Goal: Task Accomplishment & Management: Use online tool/utility

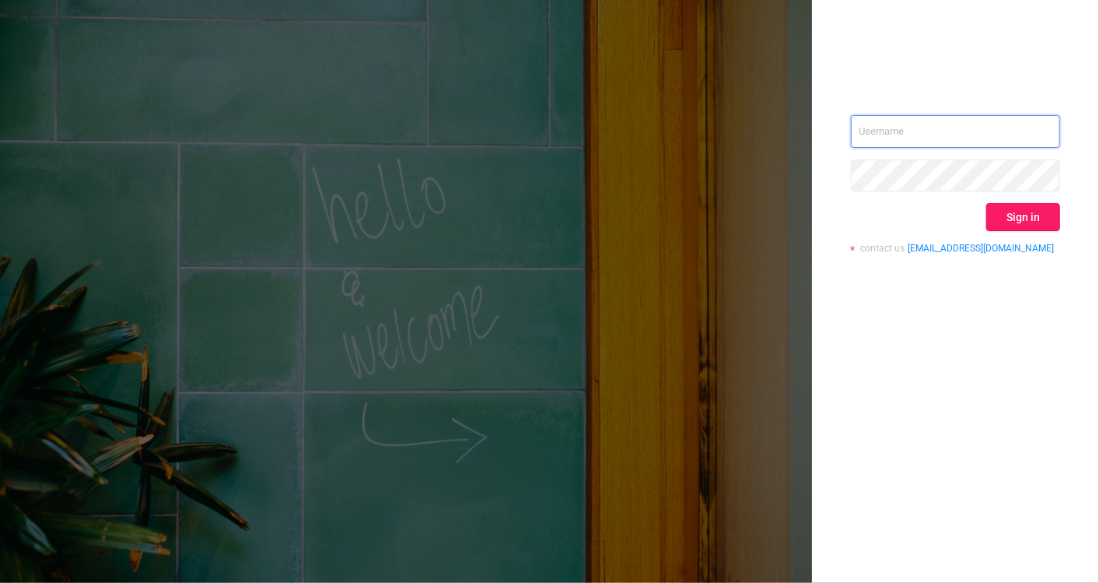
type input "[EMAIL_ADDRESS][DOMAIN_NAME]"
click at [1033, 210] on button "Sign in" at bounding box center [1024, 217] width 74 height 28
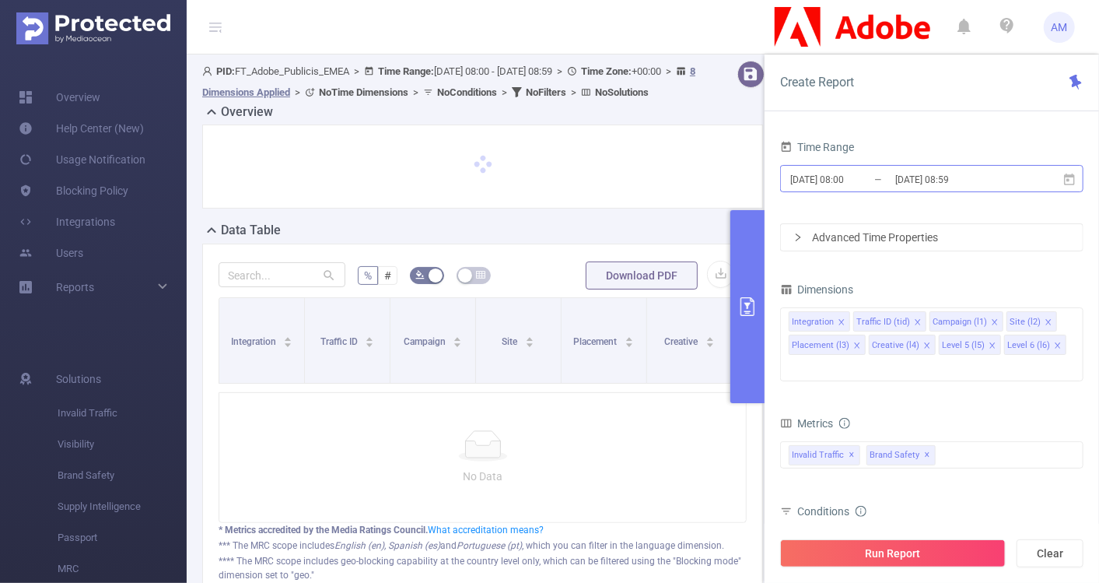
click at [835, 182] on input "[DATE] 08:00" at bounding box center [852, 179] width 126 height 21
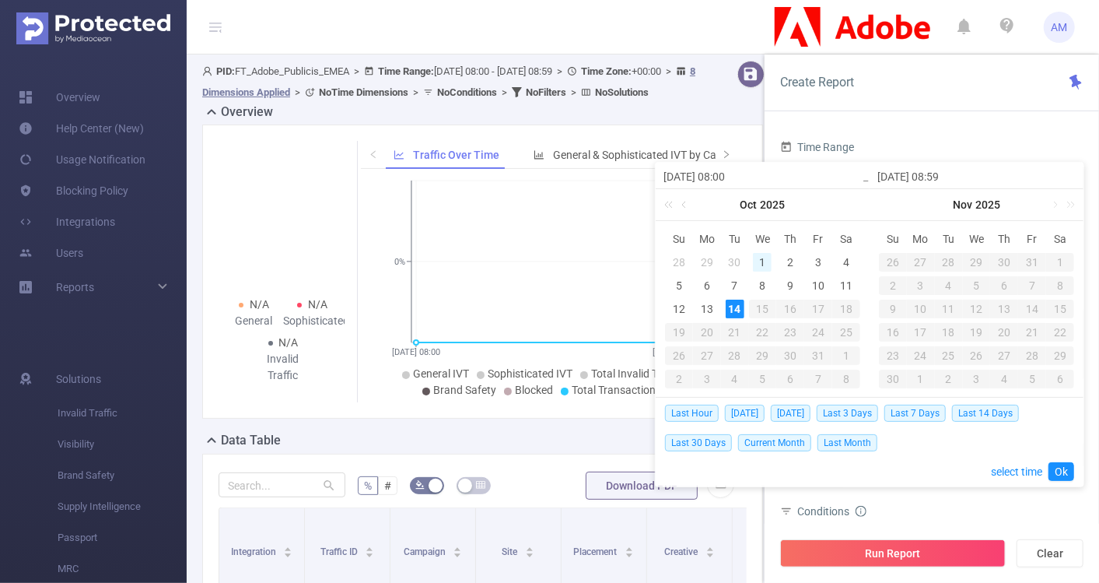
click at [765, 262] on div "1" at bounding box center [762, 262] width 19 height 19
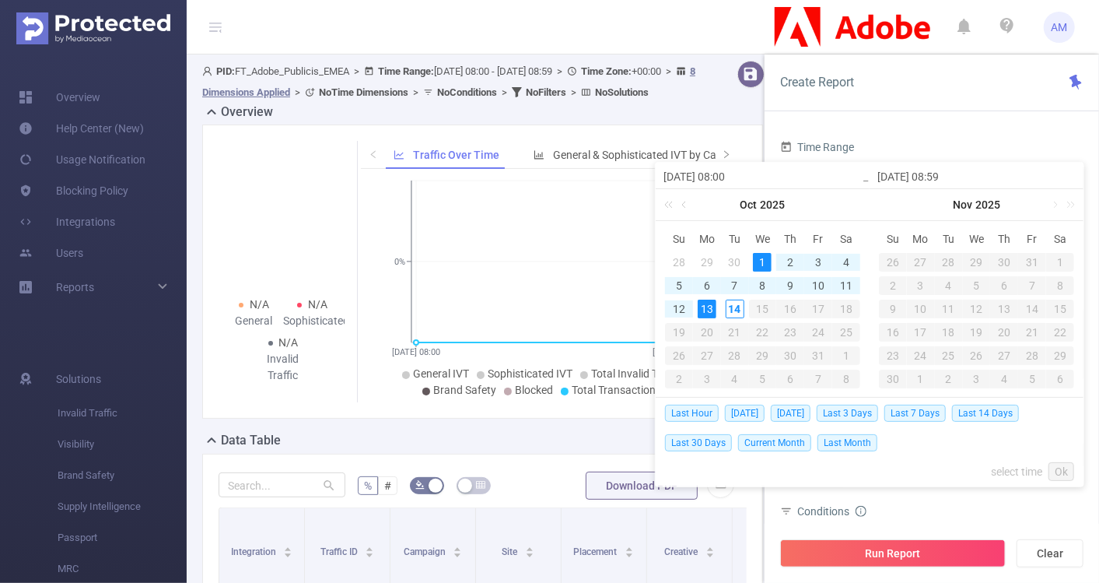
click at [708, 313] on div "13" at bounding box center [707, 309] width 19 height 19
type input "[DATE] 08:00"
type input "[DATE] 08:59"
type input "[DATE] 08:00"
type input "[DATE] 08:59"
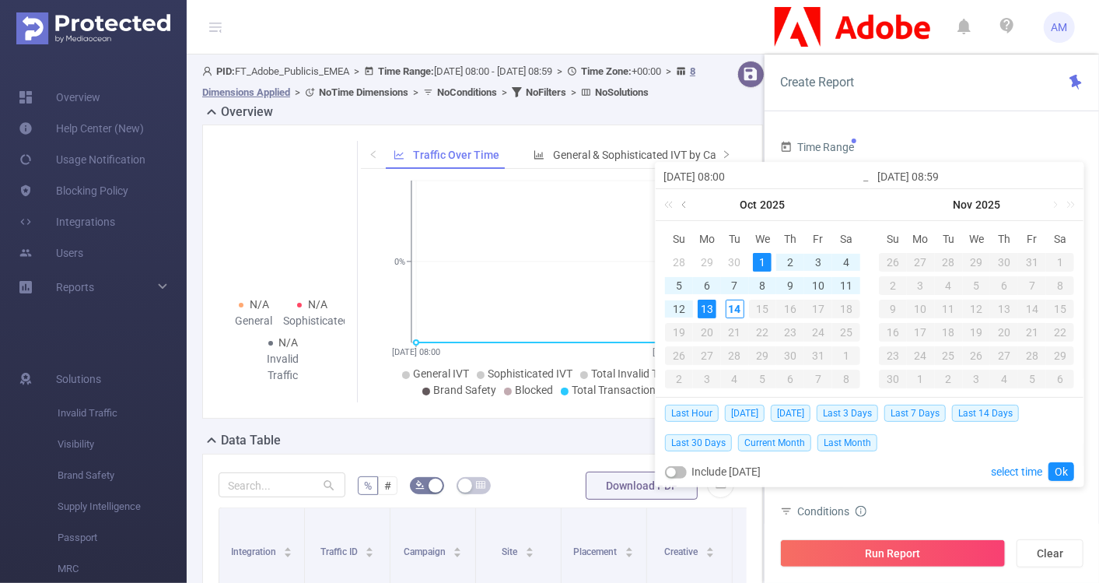
click at [687, 206] on link at bounding box center [685, 204] width 14 height 31
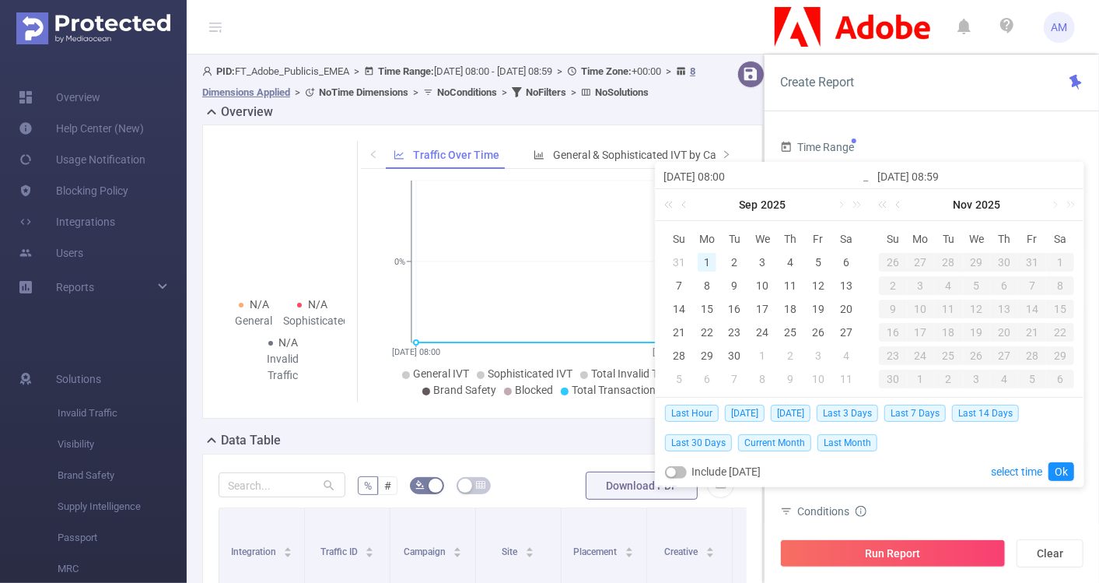
click at [705, 260] on div "1" at bounding box center [707, 262] width 19 height 19
click at [836, 205] on link at bounding box center [840, 204] width 14 height 31
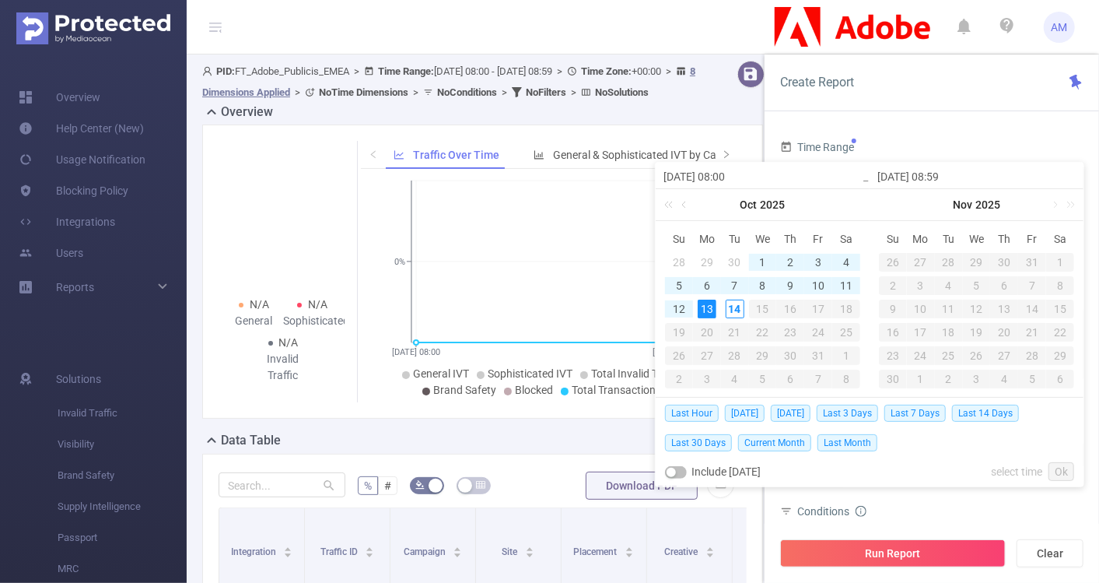
click at [711, 307] on div "13" at bounding box center [707, 309] width 19 height 19
type input "[DATE] 08:00"
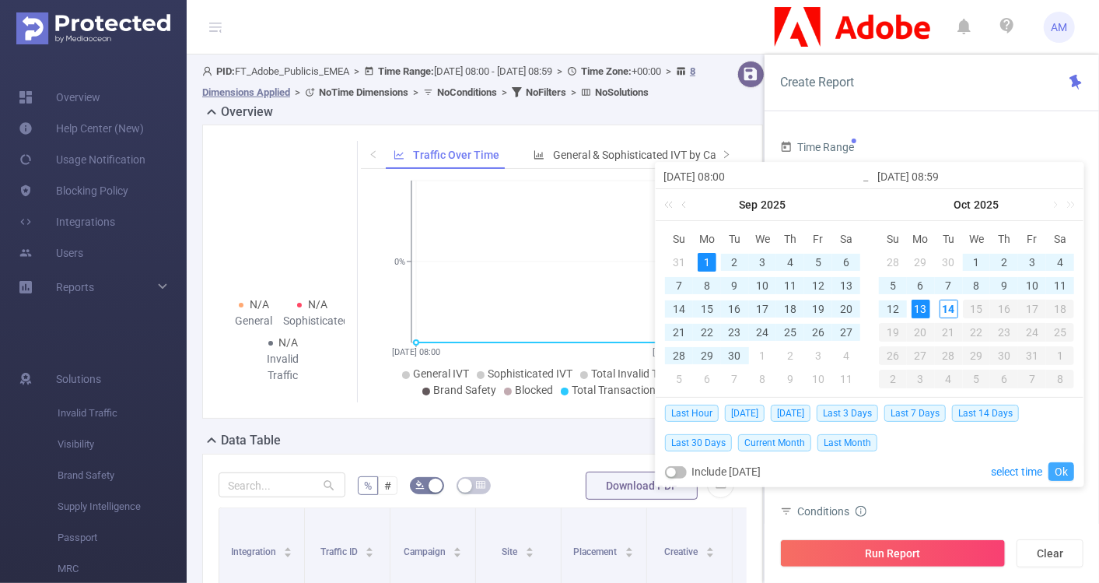
click at [1066, 470] on link "Ok" at bounding box center [1062, 471] width 26 height 19
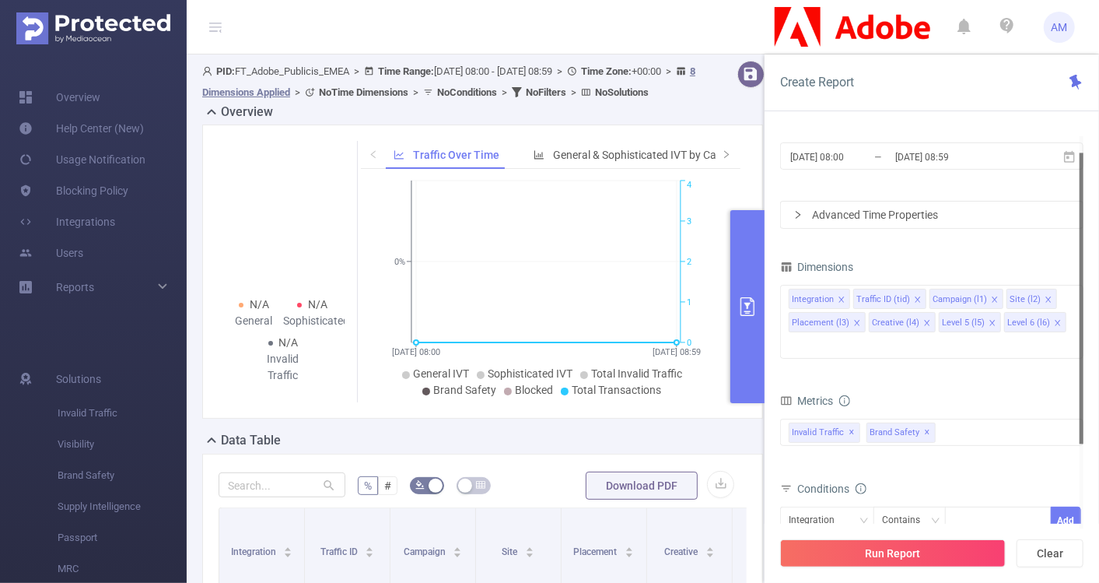
click at [792, 209] on div "Advanced Time Properties" at bounding box center [932, 215] width 302 height 26
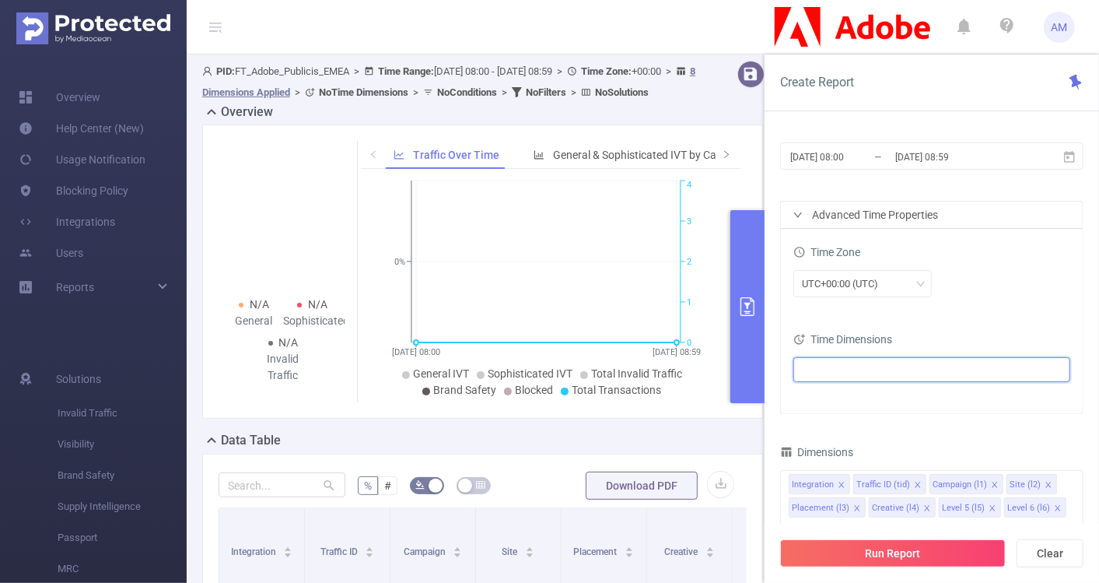
click at [864, 366] on ul at bounding box center [926, 369] width 256 height 23
type input "mont"
click at [836, 420] on span at bounding box center [835, 424] width 12 height 12
click at [966, 303] on div "Time Zone UTC+00:00 (UTC)" at bounding box center [932, 275] width 277 height 68
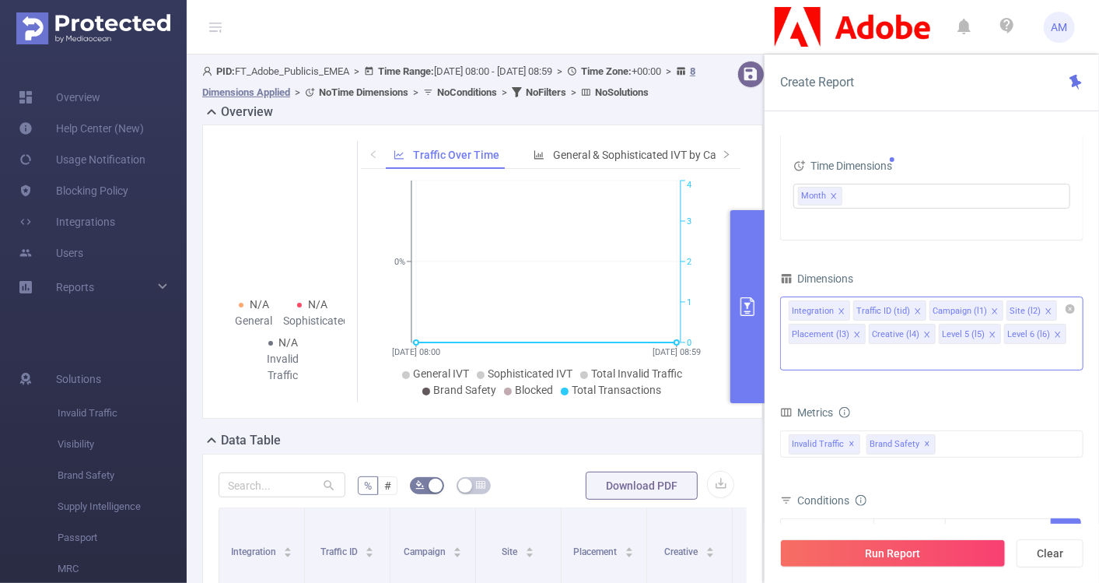
click at [843, 311] on icon "icon: close" at bounding box center [842, 311] width 8 height 8
click at [851, 312] on icon "icon: close" at bounding box center [854, 311] width 8 height 8
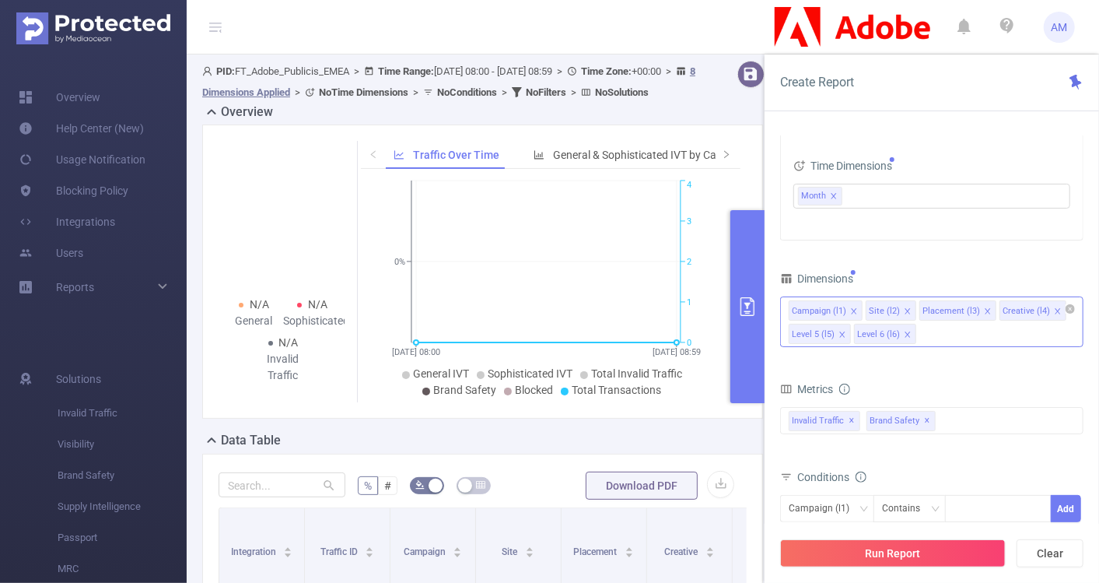
click at [984, 311] on icon "icon: close" at bounding box center [988, 311] width 8 height 8
click at [975, 308] on icon "icon: close" at bounding box center [977, 310] width 5 height 5
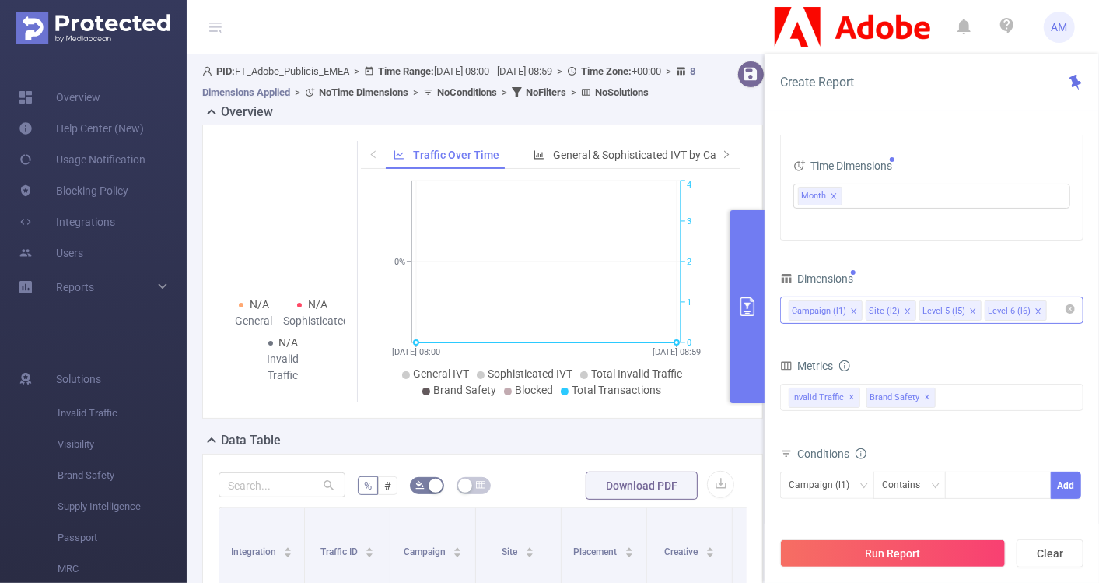
click at [970, 309] on icon "icon: close" at bounding box center [972, 310] width 5 height 5
click at [969, 309] on icon "icon: close" at bounding box center [973, 311] width 8 height 8
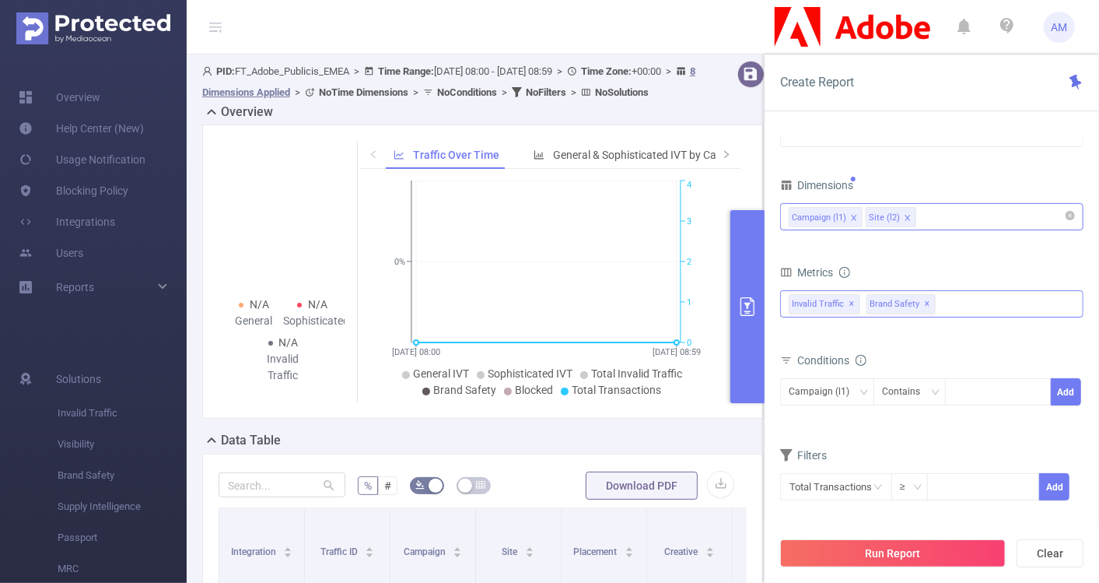
click at [851, 302] on span "✕" at bounding box center [853, 304] width 6 height 19
click at [851, 302] on span "Brand Safety ✕" at bounding box center [823, 304] width 69 height 20
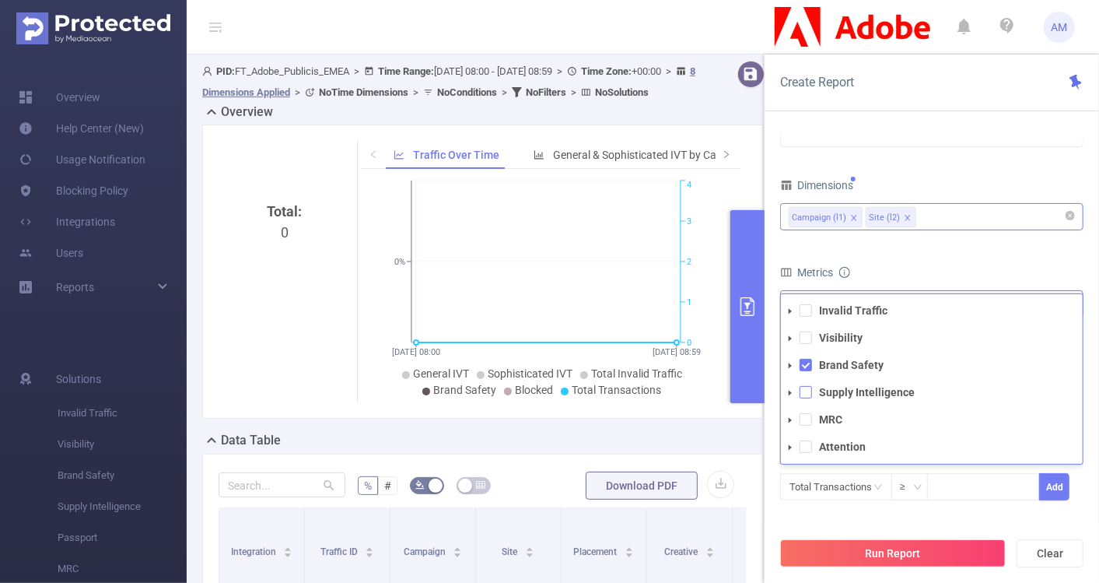
click at [808, 393] on span at bounding box center [806, 392] width 12 height 12
click at [895, 268] on div "Metrics" at bounding box center [931, 274] width 303 height 26
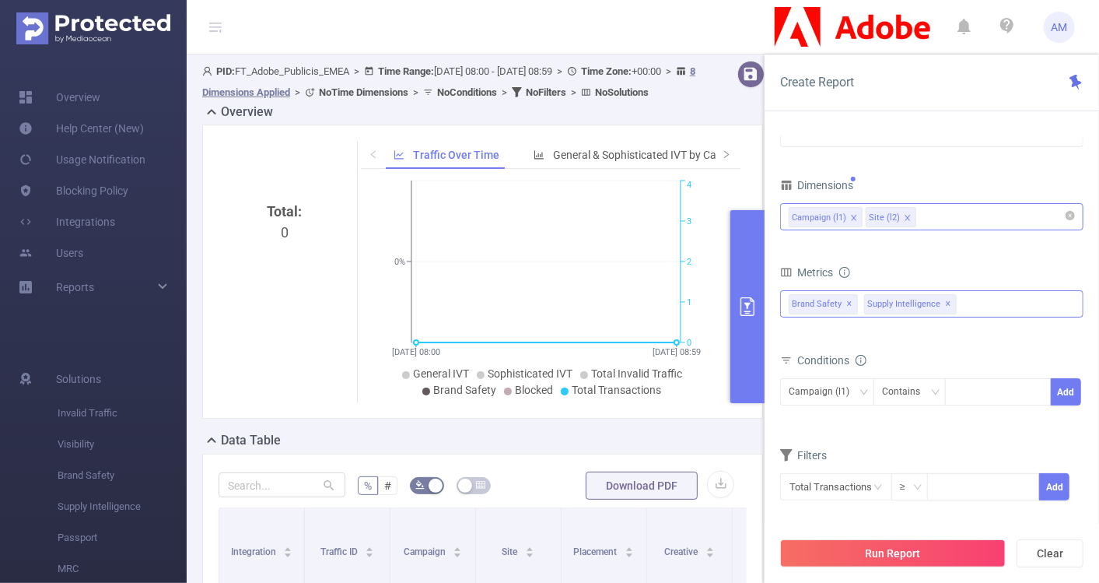
click at [848, 300] on span "✕" at bounding box center [850, 304] width 6 height 19
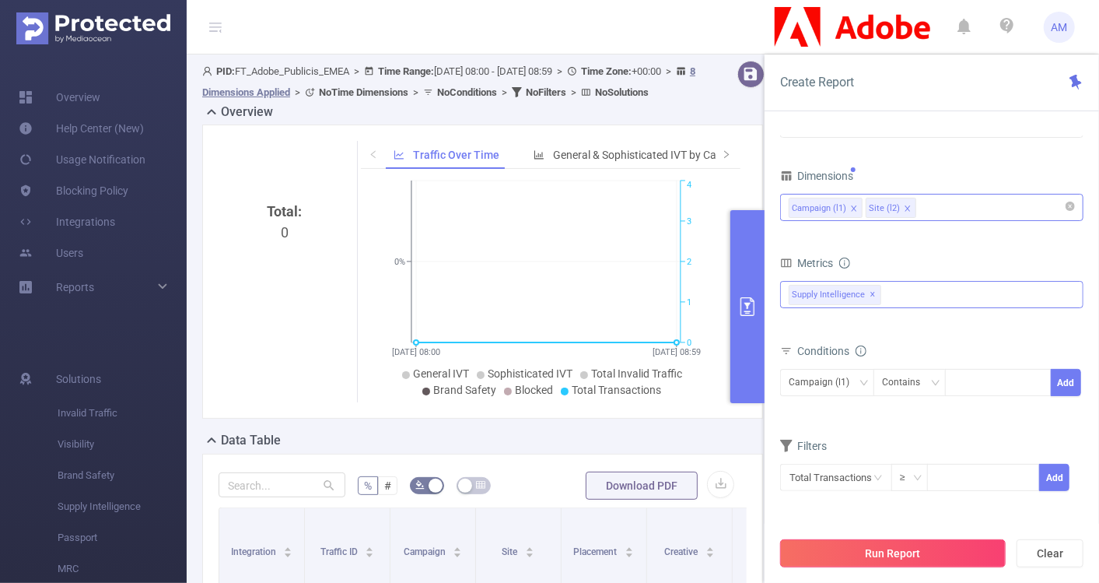
click at [840, 548] on button "Run Report" at bounding box center [893, 553] width 226 height 28
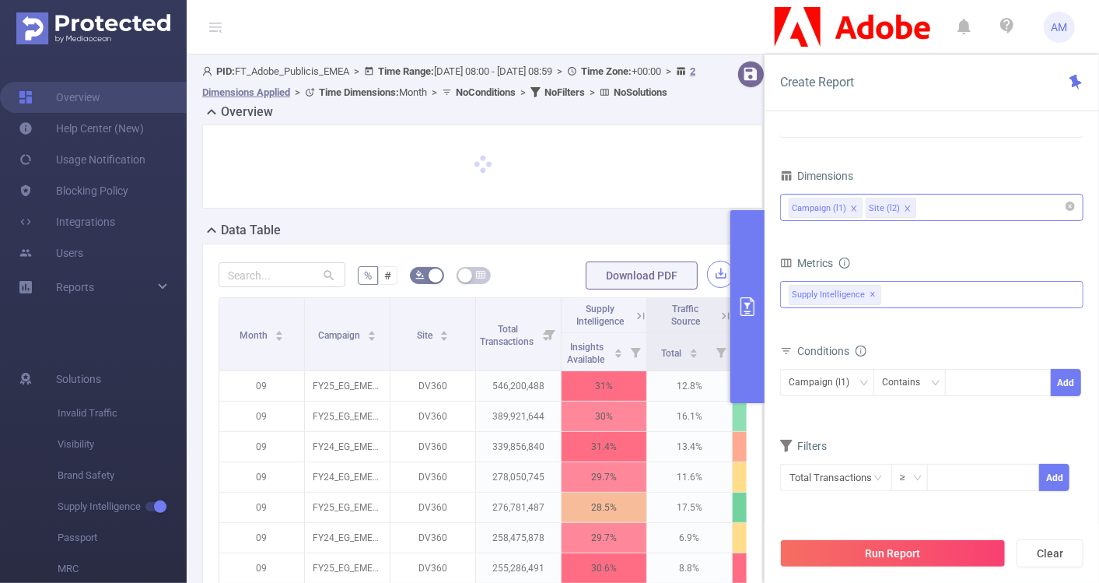
click at [710, 286] on button "button" at bounding box center [720, 274] width 27 height 27
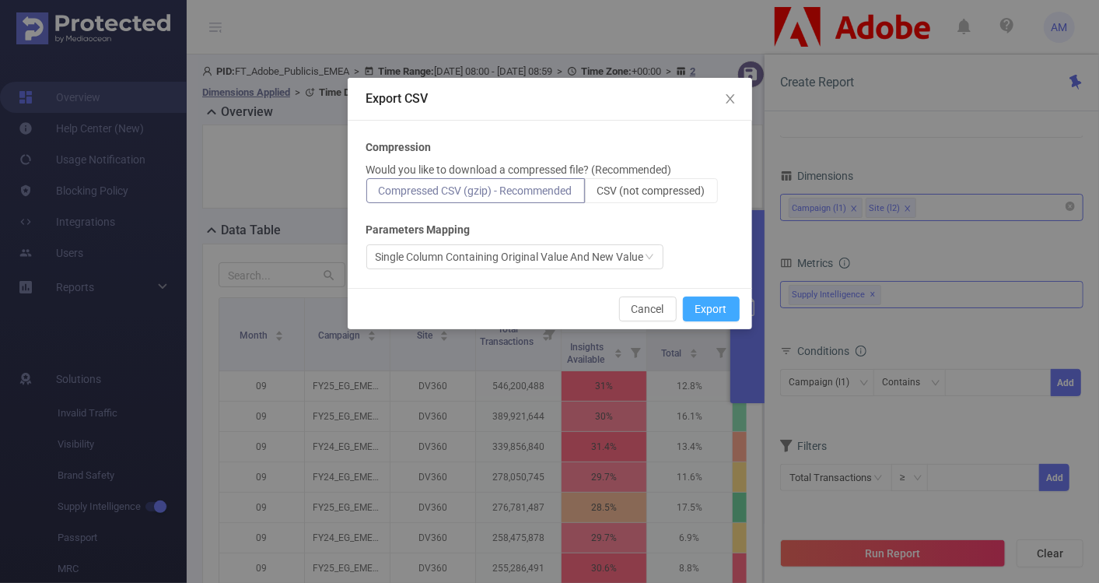
click at [711, 312] on button "Export" at bounding box center [711, 308] width 57 height 25
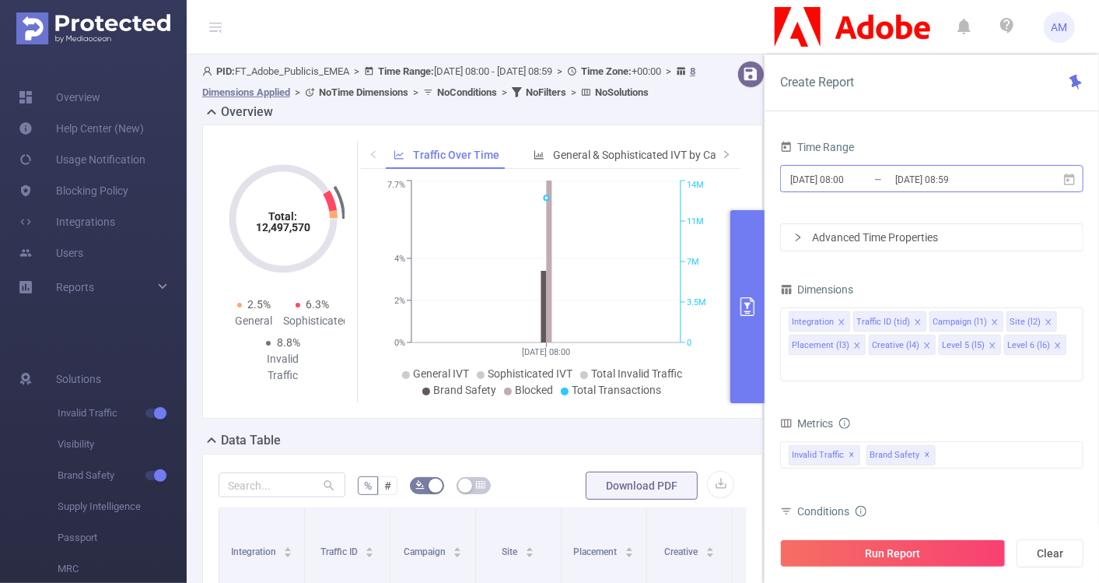
click at [817, 175] on input "[DATE] 08:00" at bounding box center [852, 179] width 126 height 21
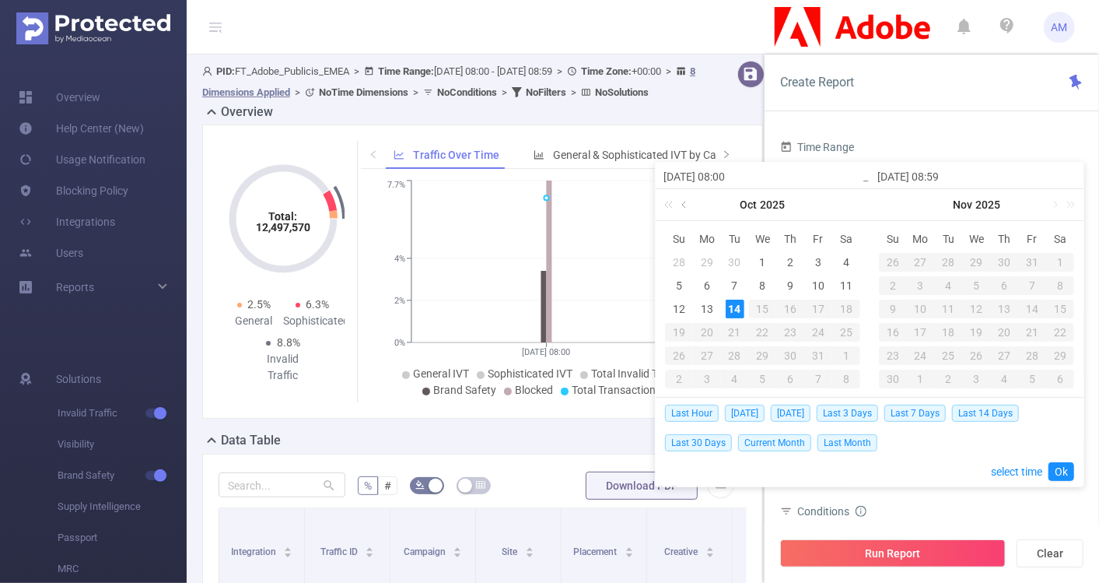
click at [687, 209] on link at bounding box center [685, 204] width 14 height 31
click at [710, 260] on div "1" at bounding box center [707, 262] width 19 height 19
click at [842, 208] on link at bounding box center [840, 204] width 14 height 31
click at [734, 303] on div "14" at bounding box center [735, 309] width 19 height 19
type input "[DATE] 08:00"
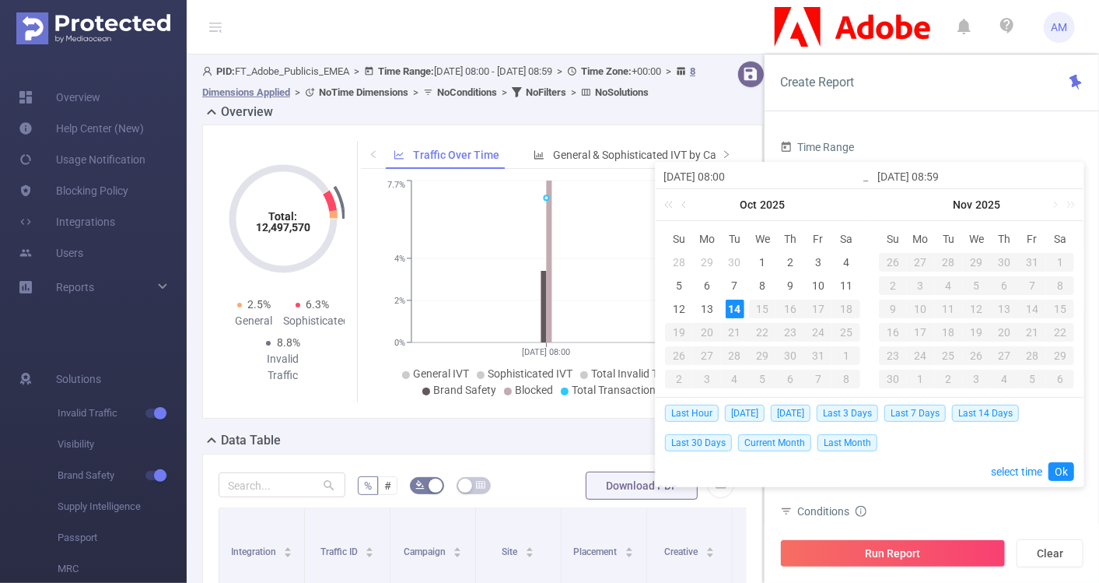
type input "[DATE] 08:00"
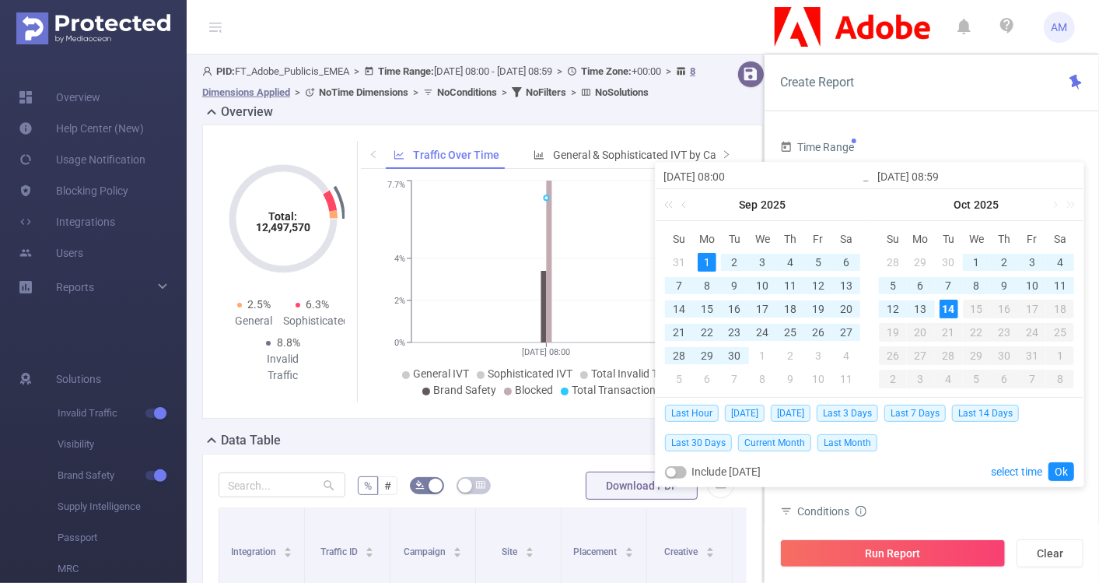
click at [706, 256] on div "1" at bounding box center [707, 262] width 19 height 19
click at [916, 309] on div "13" at bounding box center [921, 309] width 19 height 19
type input "[DATE] 08:59"
click at [1066, 464] on link "Ok" at bounding box center [1062, 471] width 26 height 19
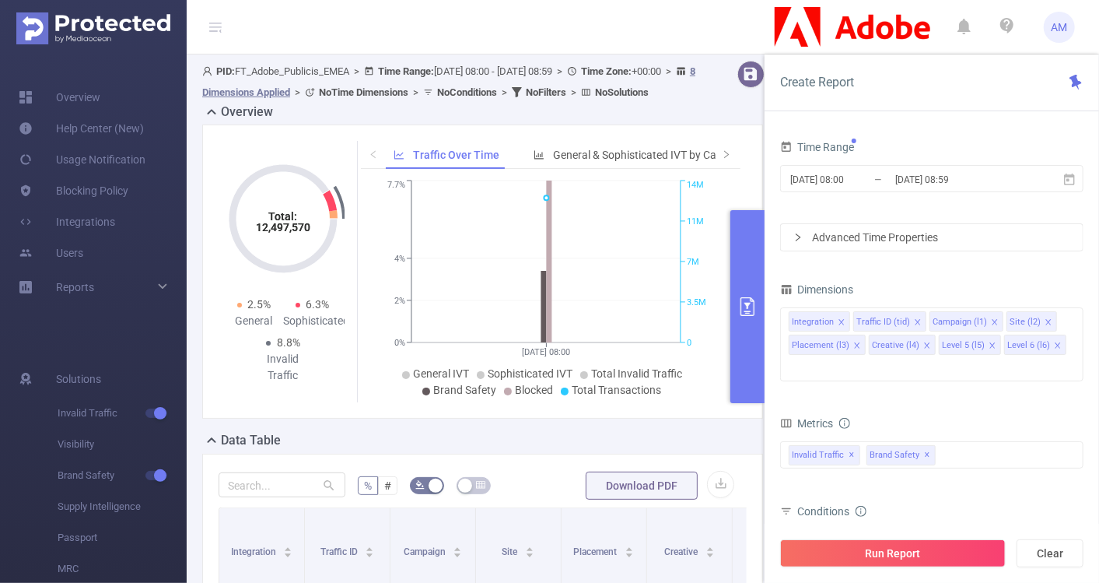
click at [800, 239] on icon "icon: right" at bounding box center [798, 237] width 9 height 9
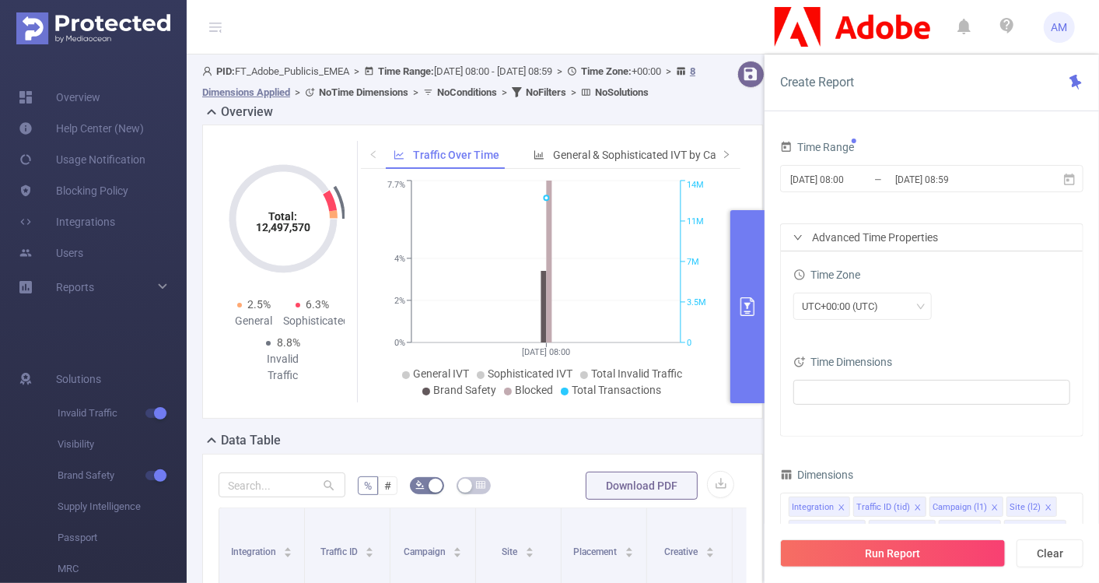
click at [897, 377] on div at bounding box center [932, 394] width 277 height 34
click at [898, 390] on ul at bounding box center [926, 391] width 256 height 23
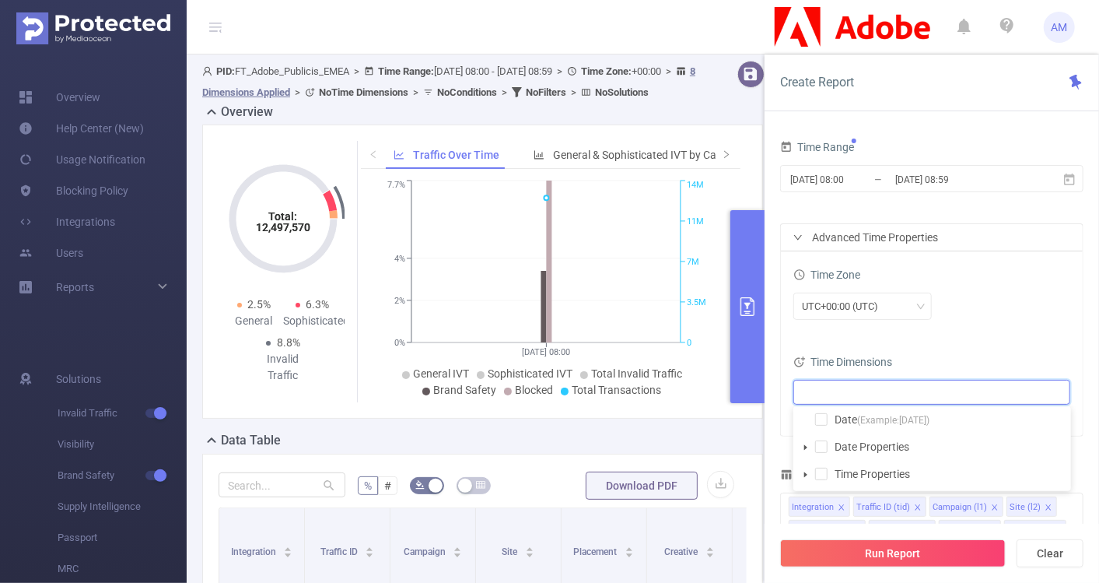
type input "f"
type input "date"
click at [822, 417] on span at bounding box center [821, 419] width 12 height 12
click at [964, 341] on div "Time Zone UTC+00:00 (UTC) Time Dimensions Date" at bounding box center [932, 343] width 302 height 184
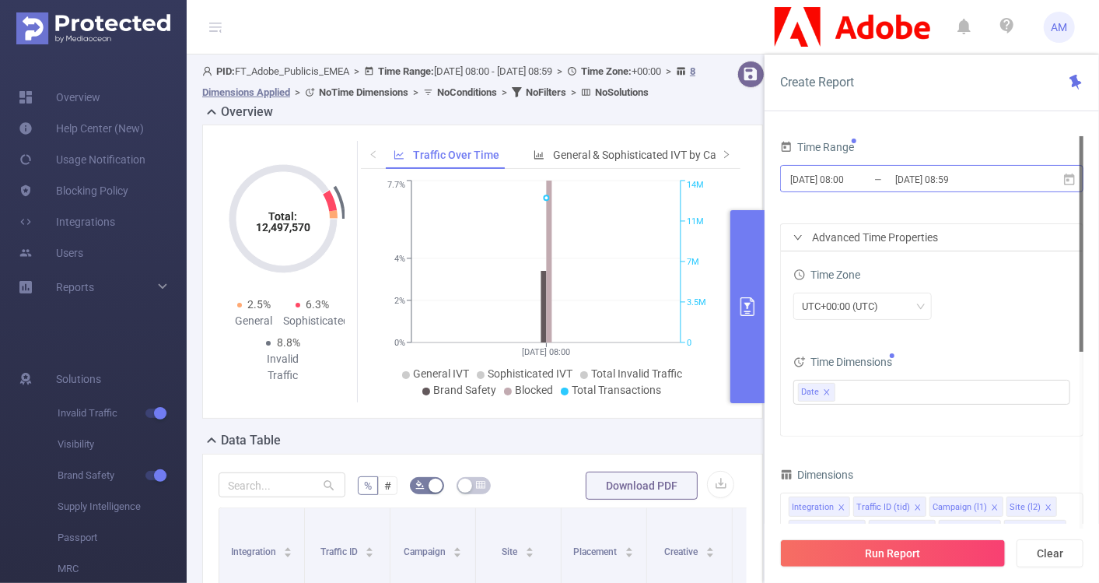
click at [809, 180] on input "[DATE] 08:00" at bounding box center [852, 179] width 126 height 21
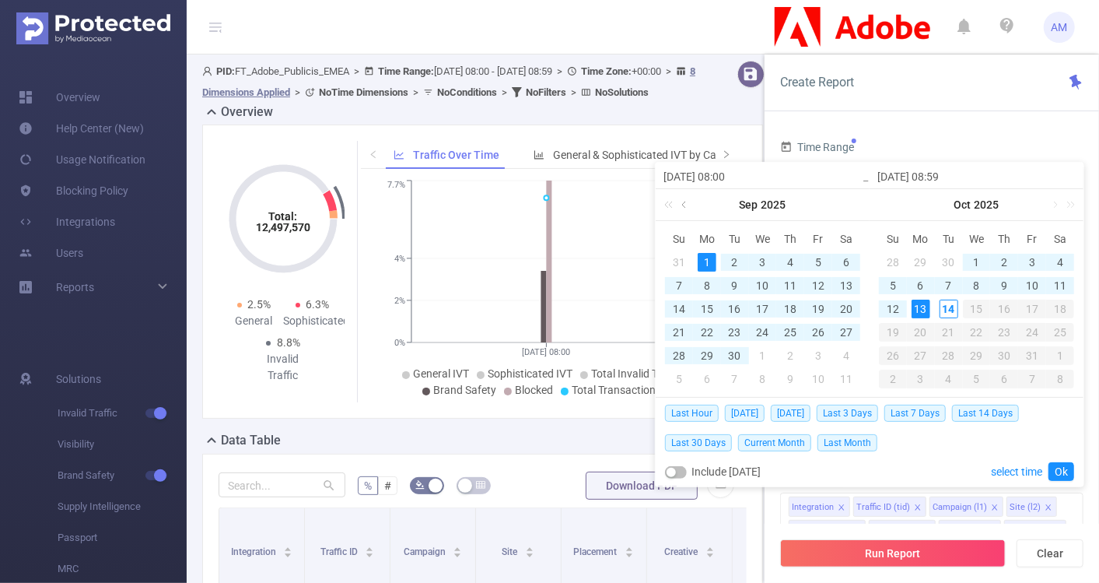
click at [686, 204] on link at bounding box center [685, 204] width 14 height 31
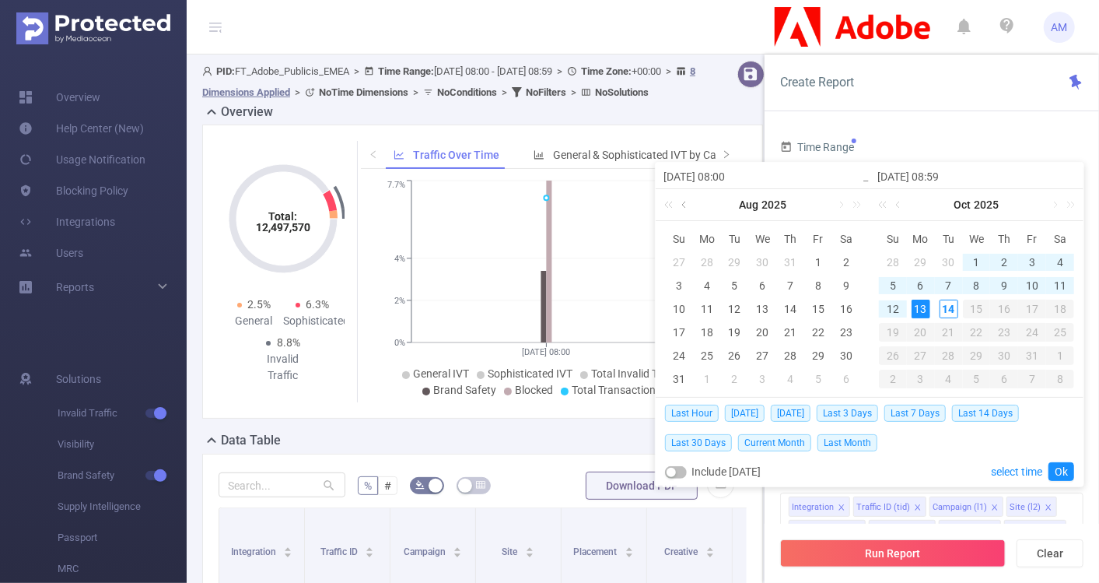
click at [686, 204] on link at bounding box center [685, 204] width 14 height 31
click at [734, 266] on div "1" at bounding box center [735, 262] width 19 height 19
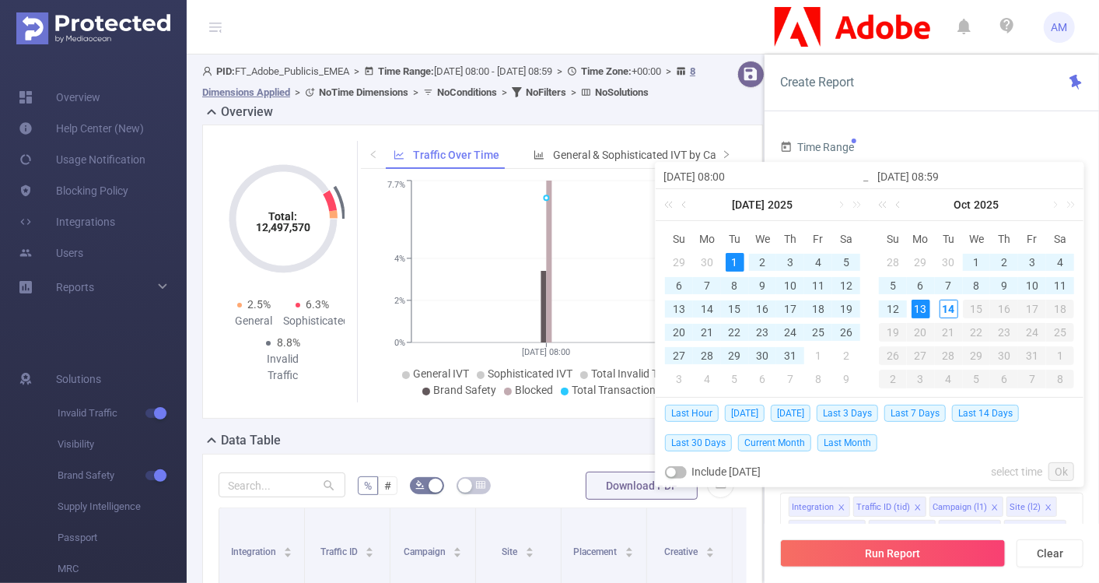
click at [918, 310] on div "13" at bounding box center [921, 309] width 19 height 19
type input "2025-07-01 08:00"
click at [1060, 467] on link "Ok" at bounding box center [1062, 471] width 26 height 19
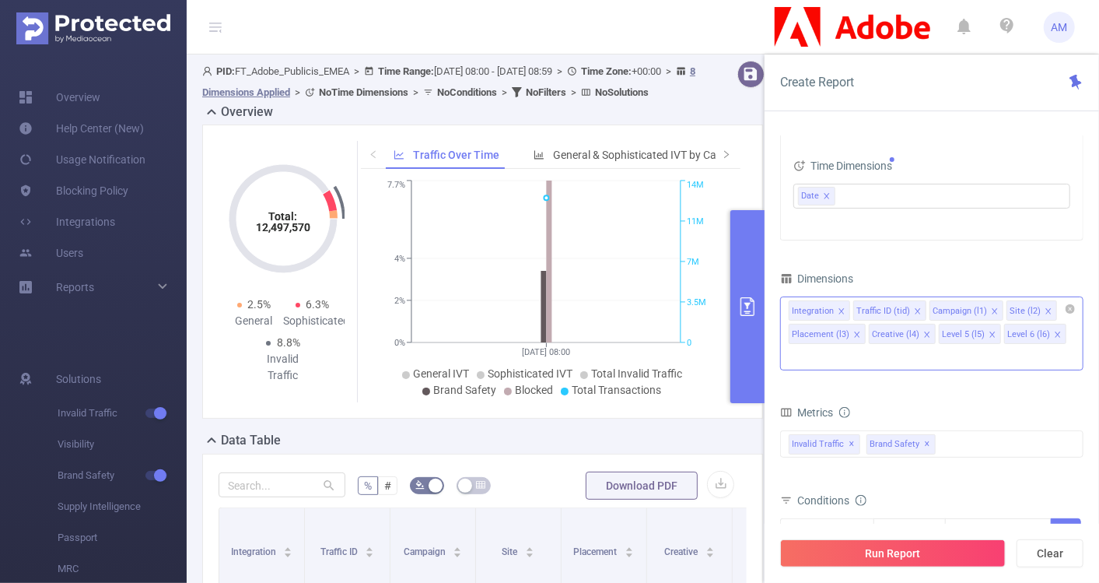
click at [842, 310] on icon "icon: close" at bounding box center [842, 311] width 8 height 8
click at [850, 309] on icon "icon: close" at bounding box center [854, 311] width 8 height 8
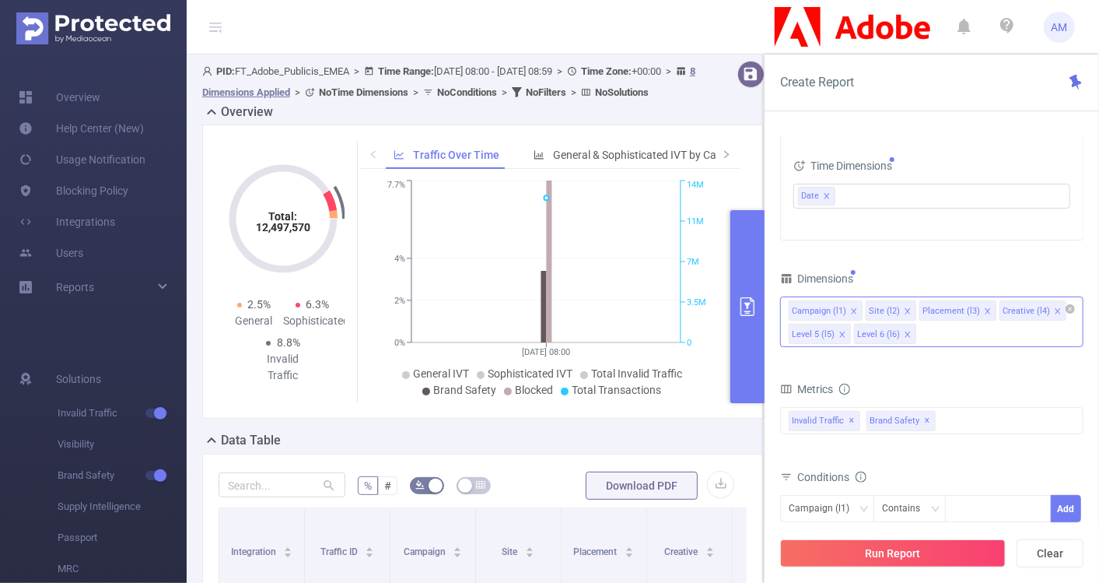
click at [984, 311] on icon "icon: close" at bounding box center [988, 311] width 8 height 8
click at [975, 309] on icon "icon: close" at bounding box center [978, 311] width 8 height 8
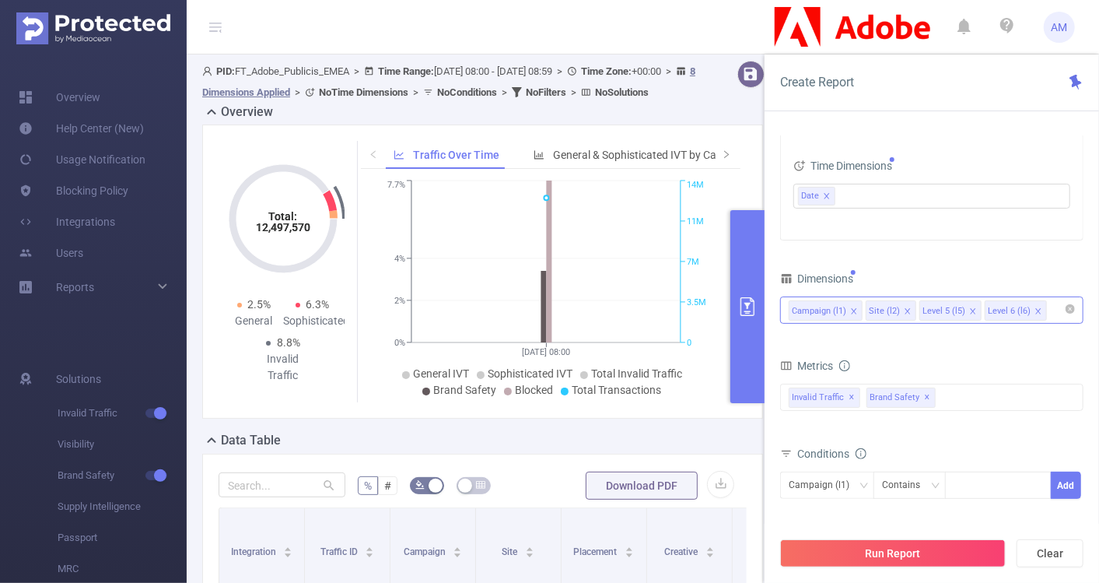
click at [970, 308] on icon "icon: close" at bounding box center [973, 311] width 8 height 8
click at [970, 308] on icon "icon: close" at bounding box center [972, 310] width 5 height 5
click at [850, 392] on span "✕" at bounding box center [853, 397] width 6 height 19
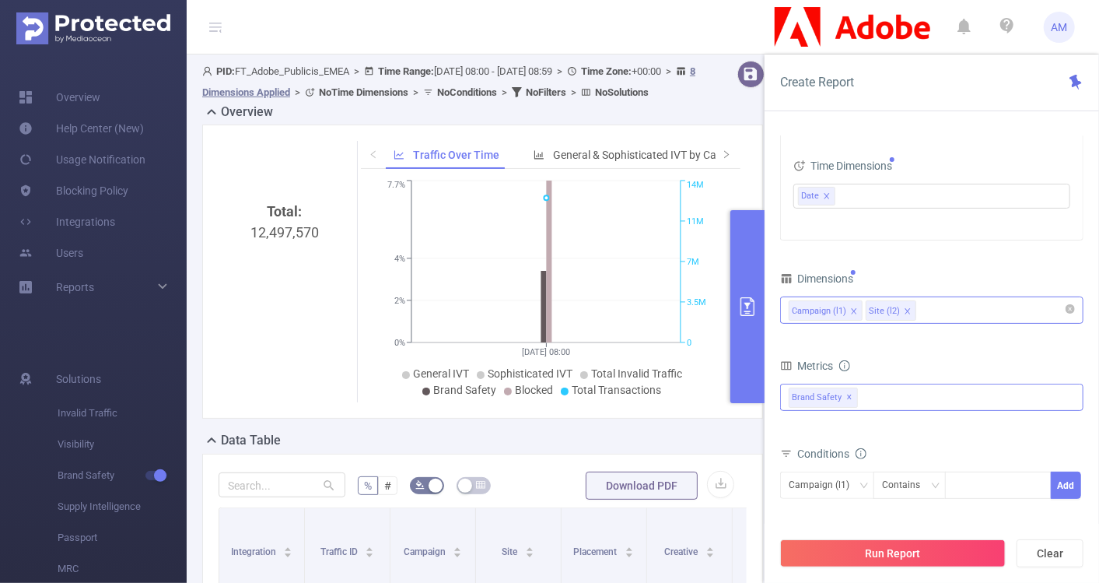
click at [847, 392] on span "✕" at bounding box center [850, 397] width 6 height 19
click at [852, 393] on div at bounding box center [931, 396] width 303 height 25
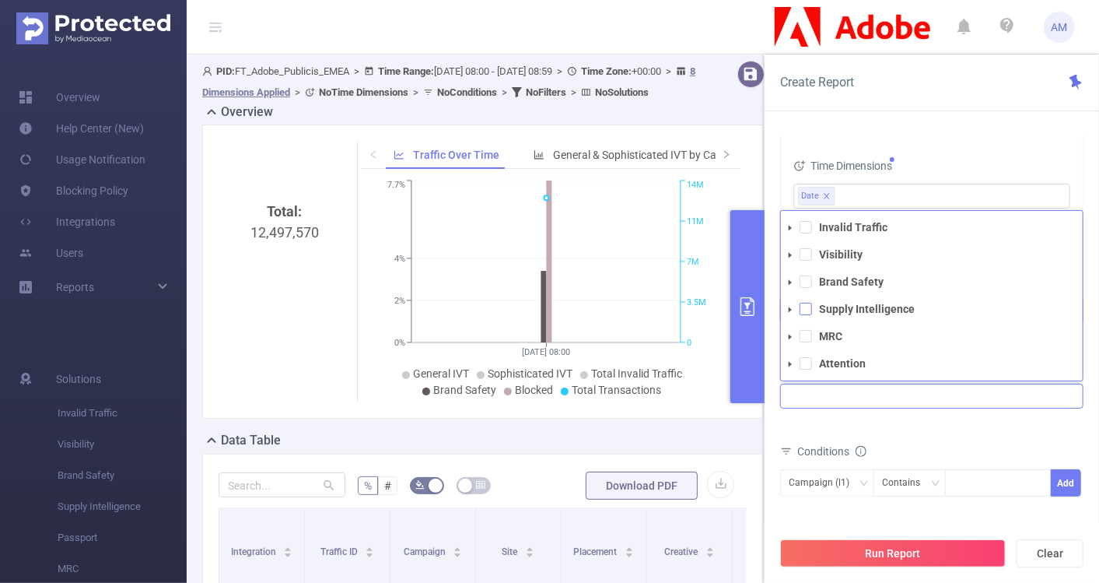
click at [810, 303] on span at bounding box center [806, 309] width 12 height 12
click at [987, 425] on div "Total General IVT Data Centers Disclosed Bots Known Crawlers Irregular Activity…" at bounding box center [931, 407] width 303 height 46
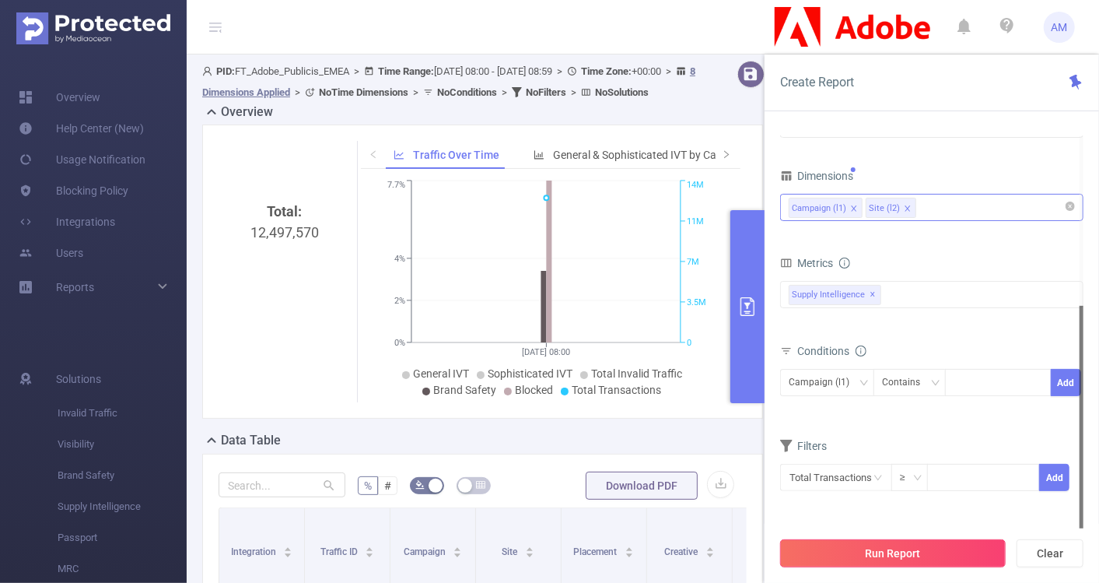
click at [922, 553] on button "Run Report" at bounding box center [893, 553] width 226 height 28
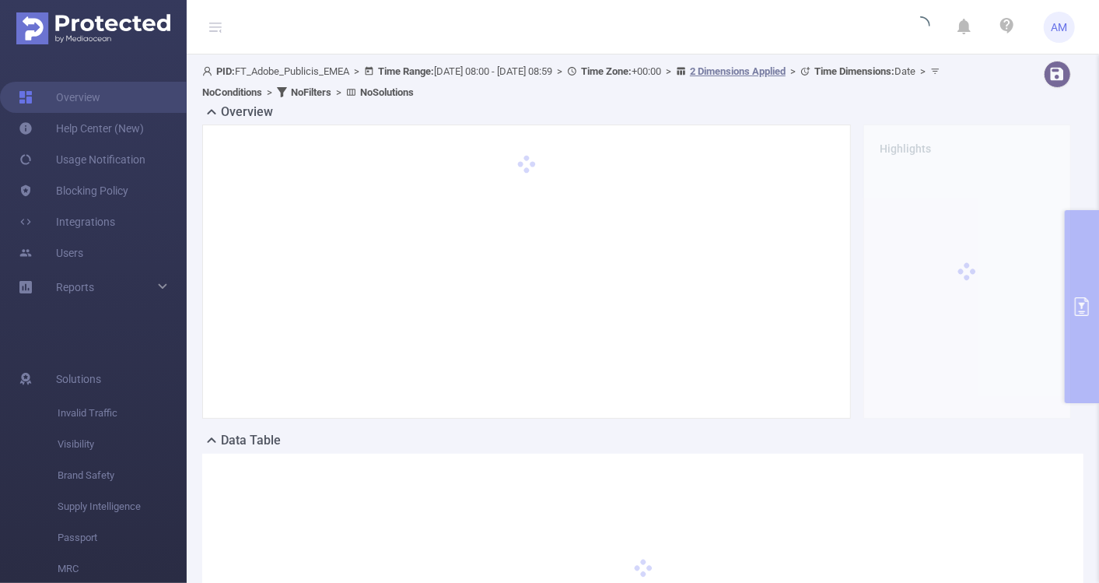
click at [584, 428] on div "Highlights" at bounding box center [637, 277] width 882 height 307
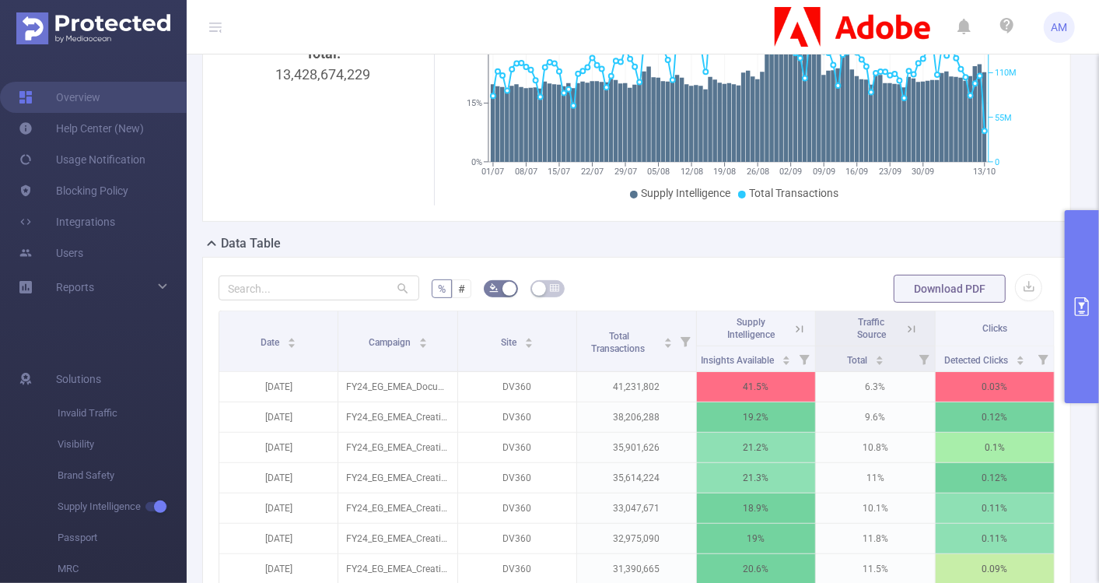
scroll to position [202, 0]
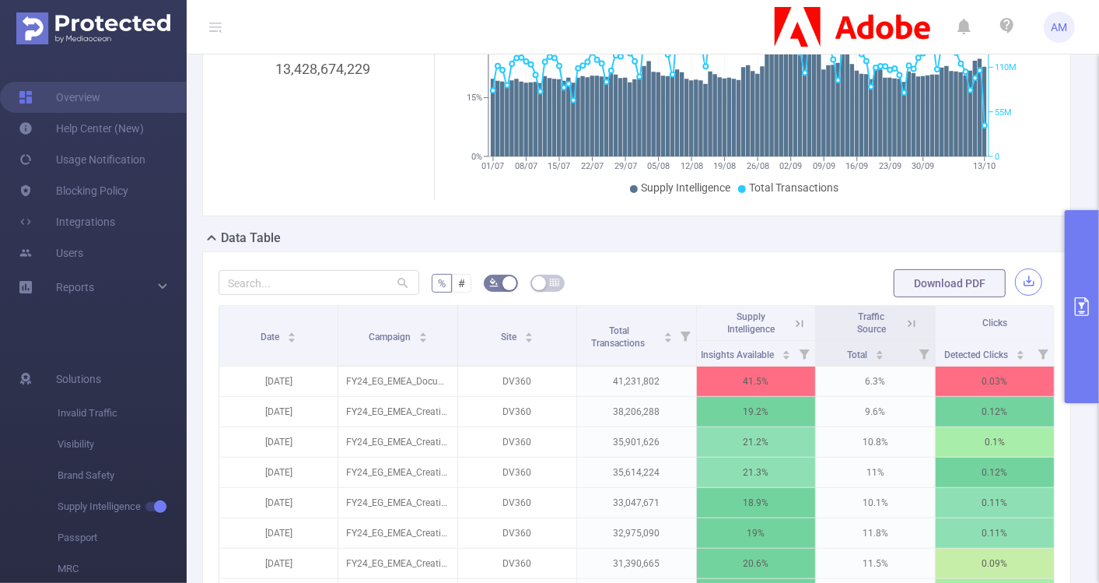
click at [1022, 288] on button "button" at bounding box center [1028, 281] width 27 height 27
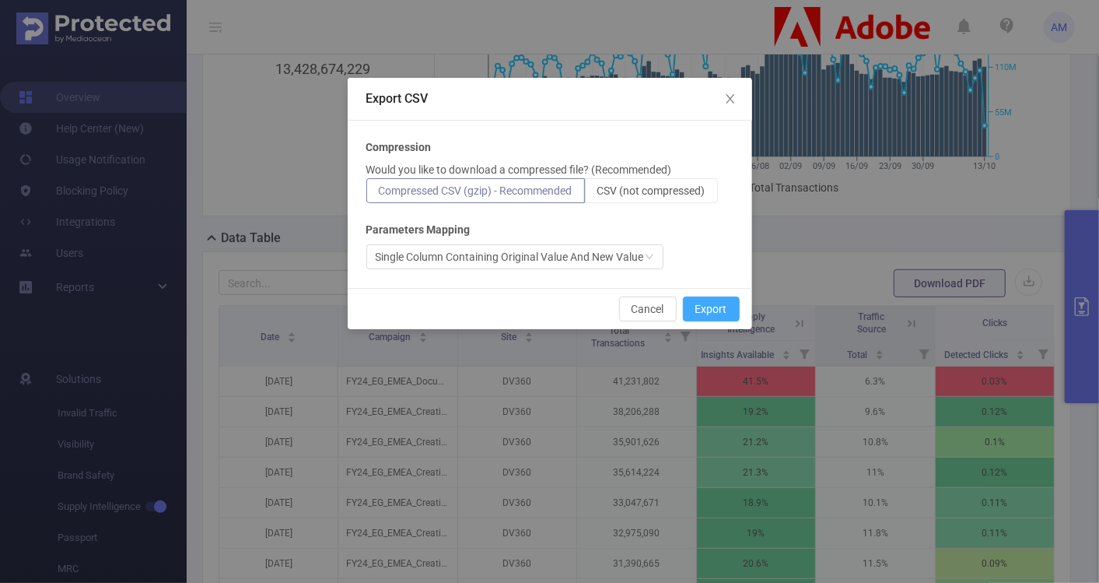
click at [720, 300] on button "Export" at bounding box center [711, 308] width 57 height 25
